Goal: Task Accomplishment & Management: Manage account settings

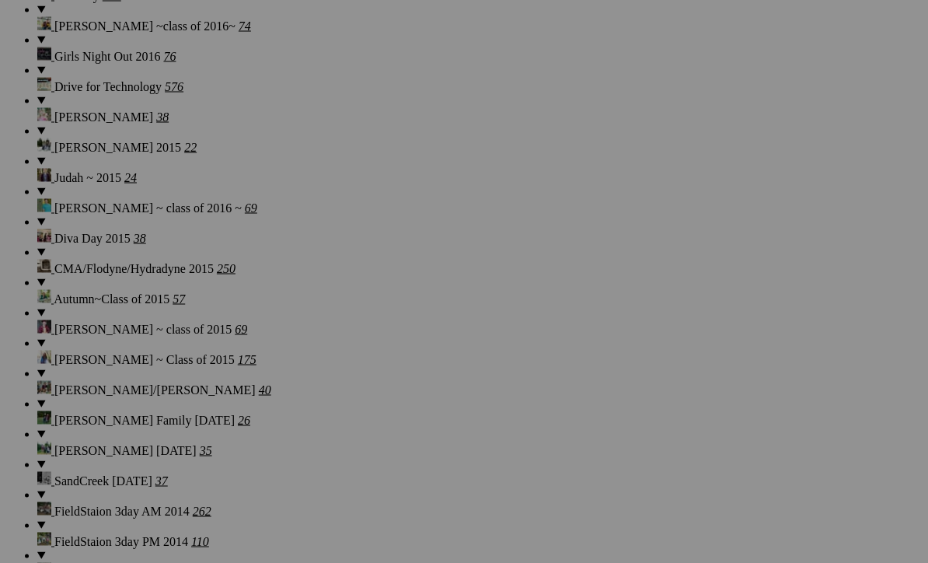
scroll to position [8291, 0]
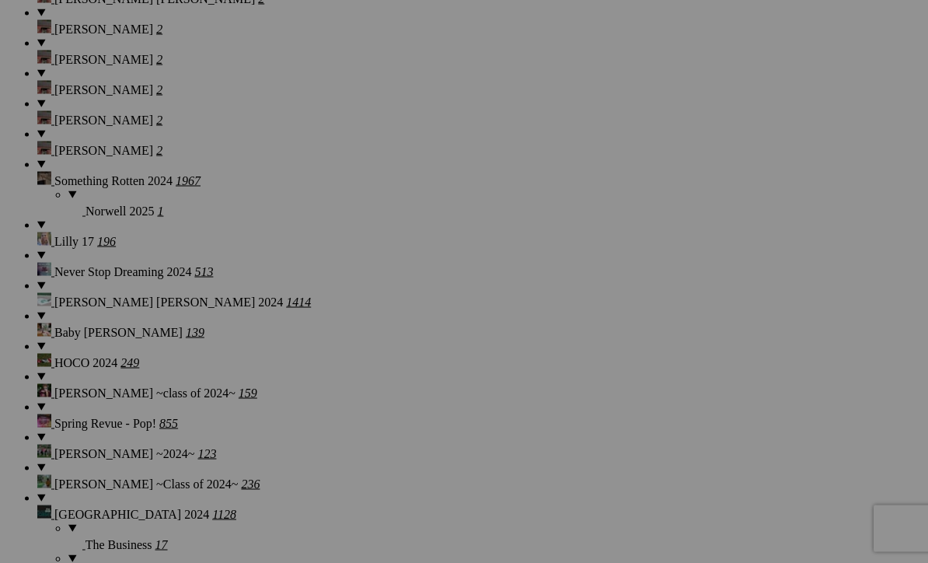
scroll to position [2497, 0]
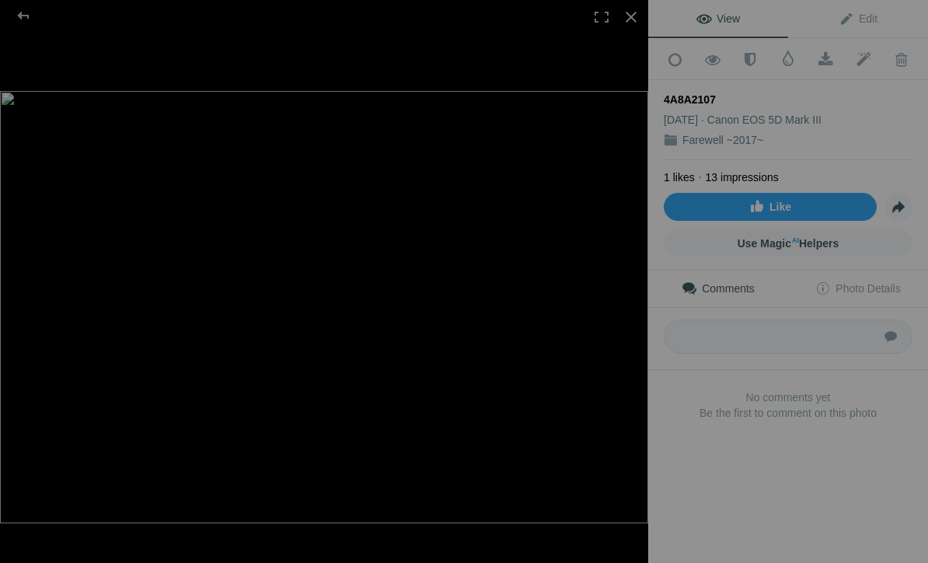
click at [630, 16] on div at bounding box center [631, 17] width 34 height 34
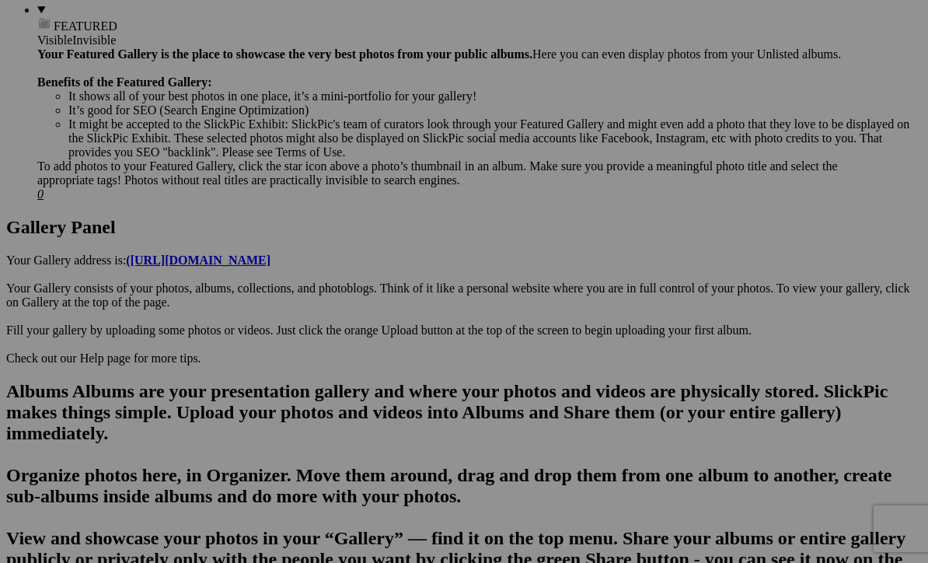
scroll to position [664, 0]
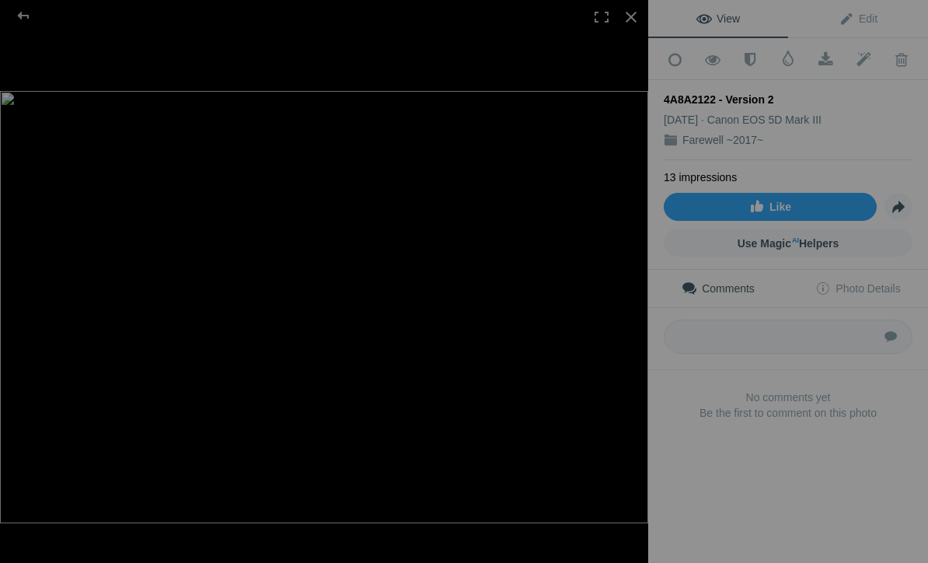
click at [629, 20] on div at bounding box center [631, 17] width 34 height 34
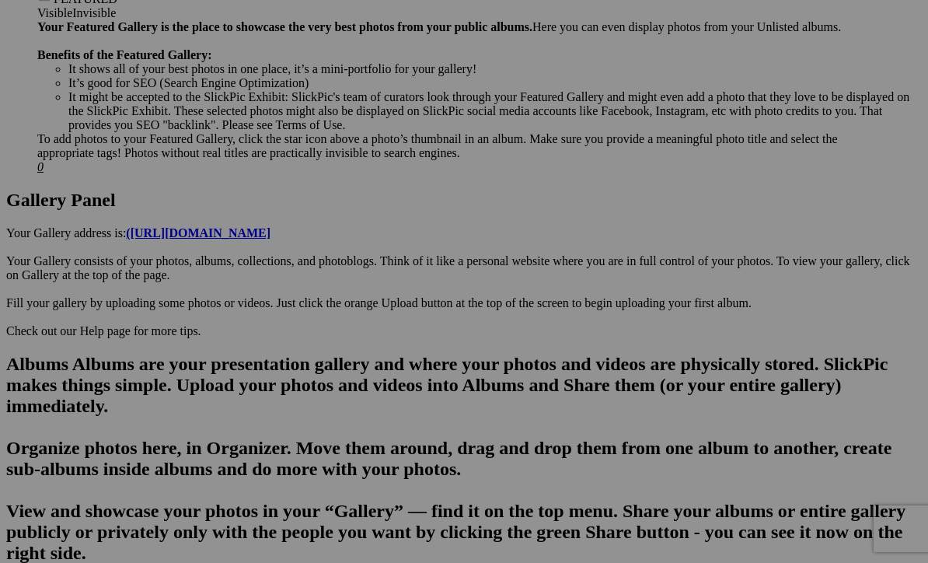
scroll to position [3360, 0]
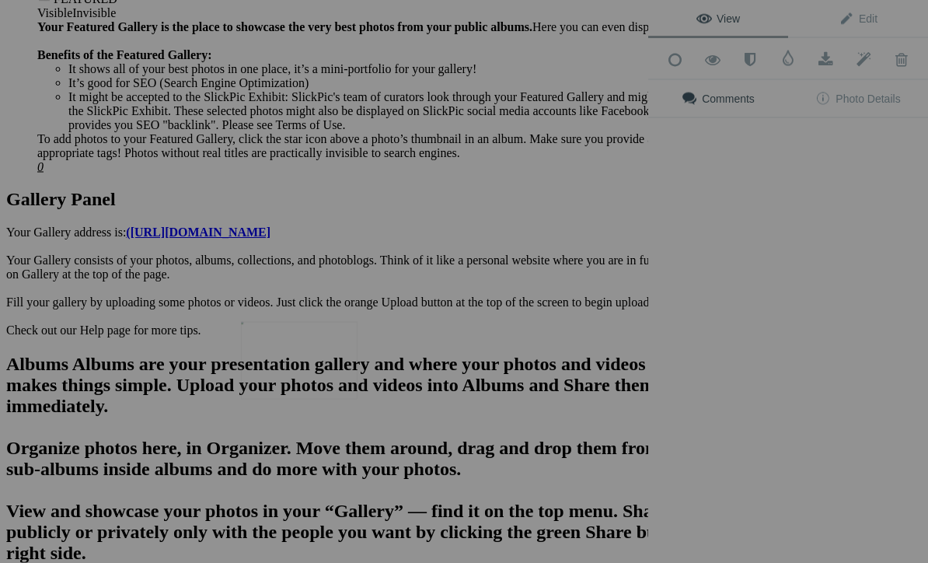
scroll to position [3361, 0]
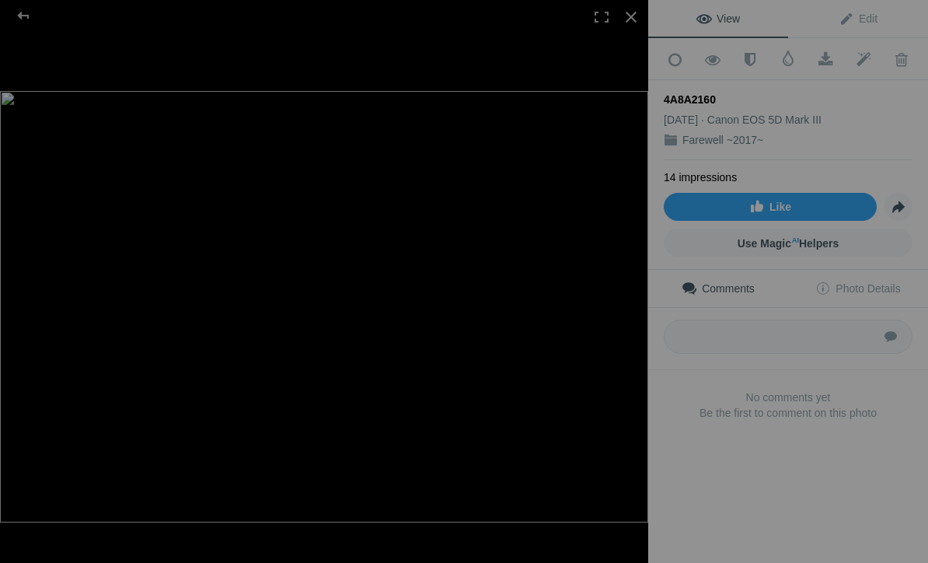
click at [634, 16] on div at bounding box center [631, 17] width 34 height 34
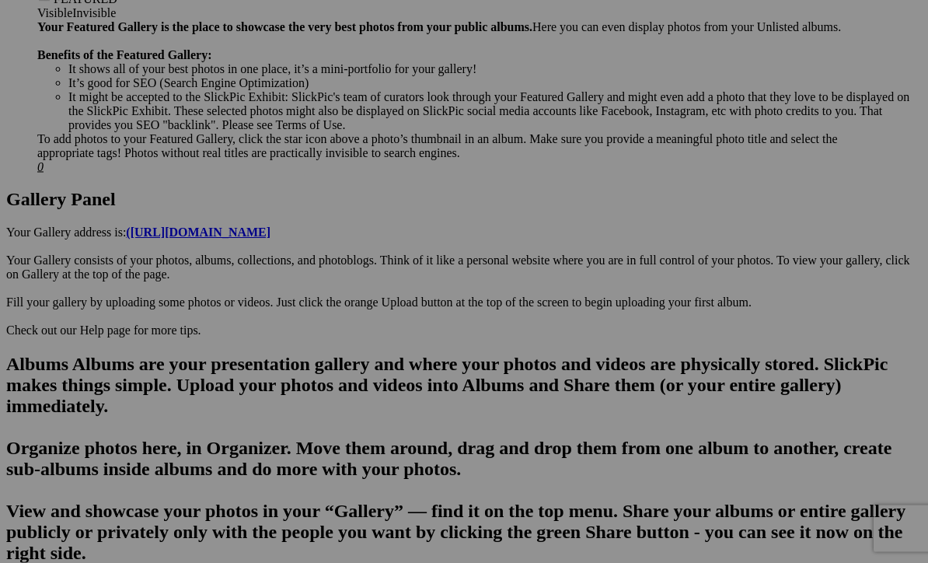
scroll to position [4158, 0]
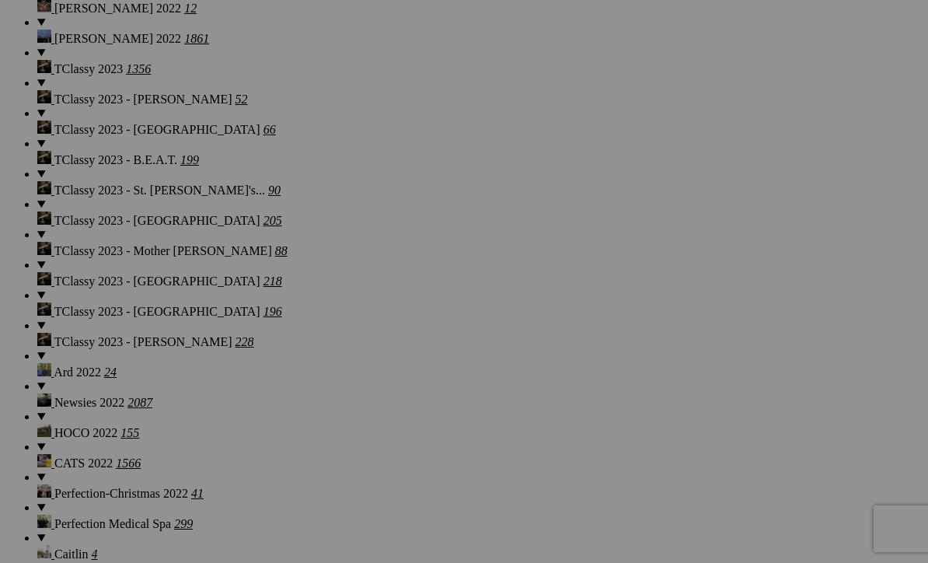
scroll to position [5274, 0]
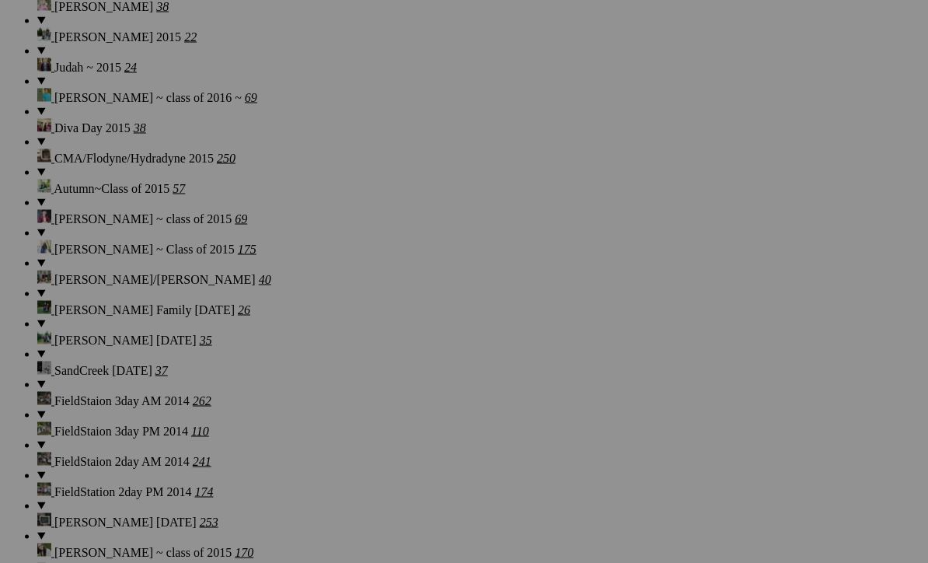
scroll to position [8402, 0]
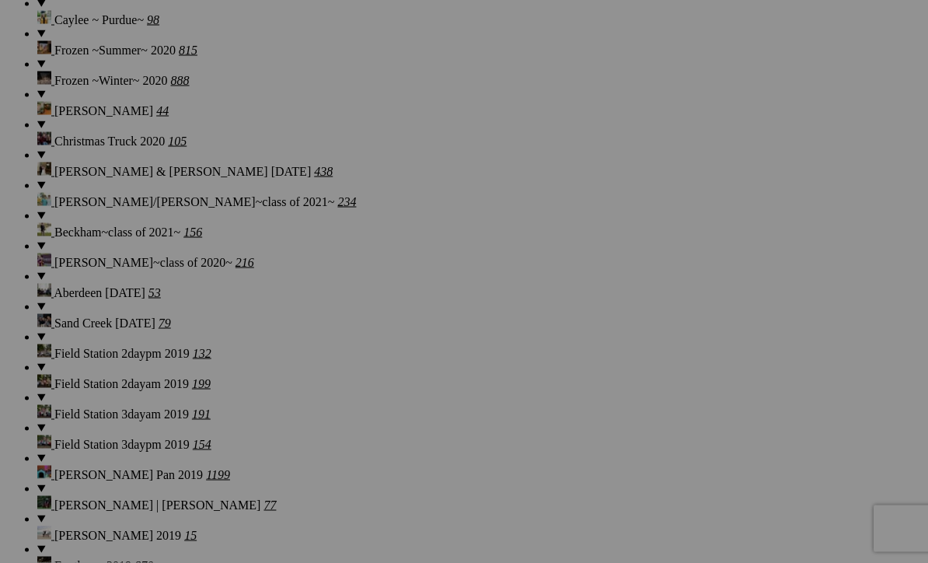
scroll to position [6539, 0]
